Goal: Find specific page/section: Find specific page/section

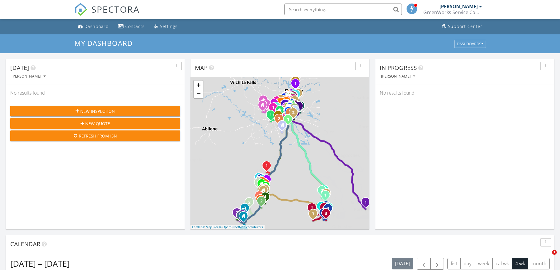
click at [317, 14] on input "text" at bounding box center [343, 10] width 118 height 12
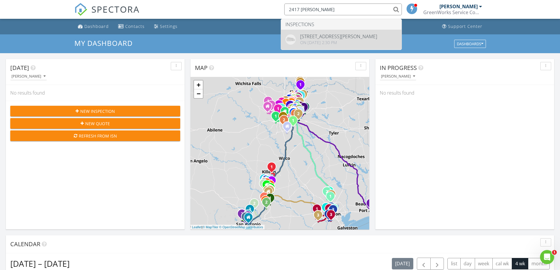
type input "2417 mccall"
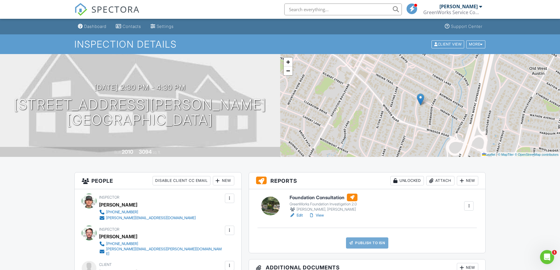
click at [303, 214] on link "Edit" at bounding box center [296, 216] width 13 height 6
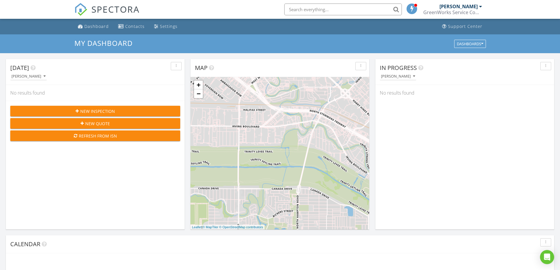
scroll to position [544, 569]
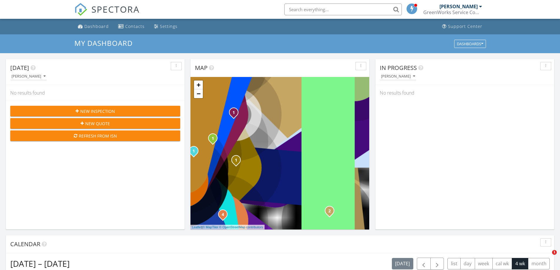
click at [314, 7] on input "text" at bounding box center [343, 10] width 118 height 12
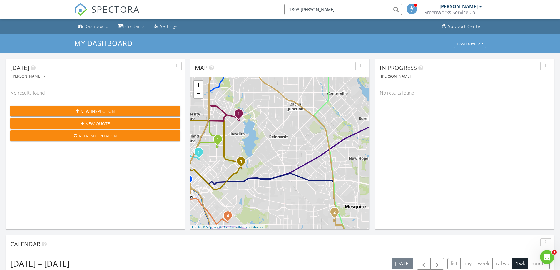
scroll to position [0, 0]
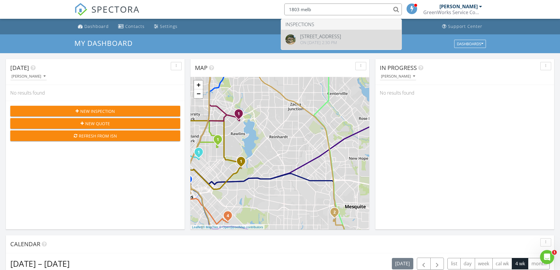
type input "1803 melb"
